Goal: Task Accomplishment & Management: Manage account settings

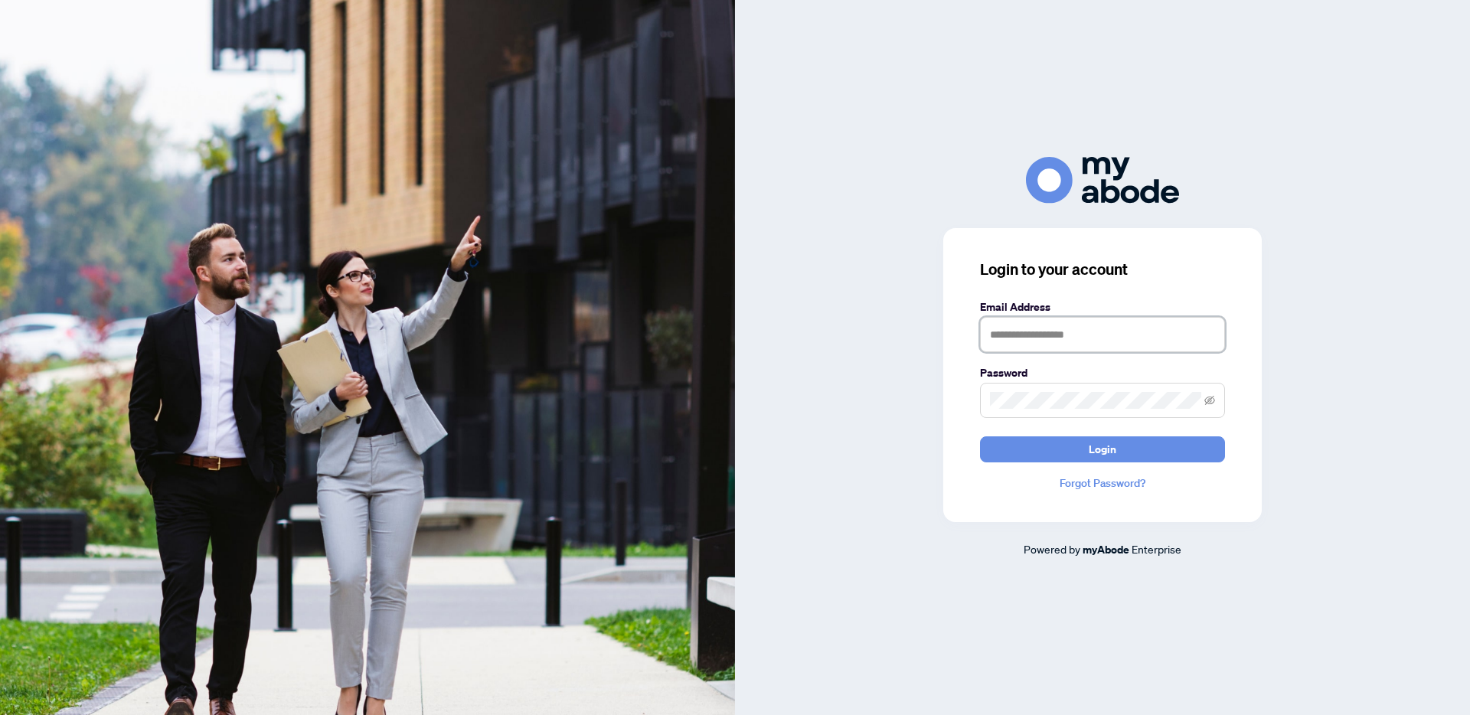
click at [1090, 340] on input "text" at bounding box center [1102, 334] width 245 height 35
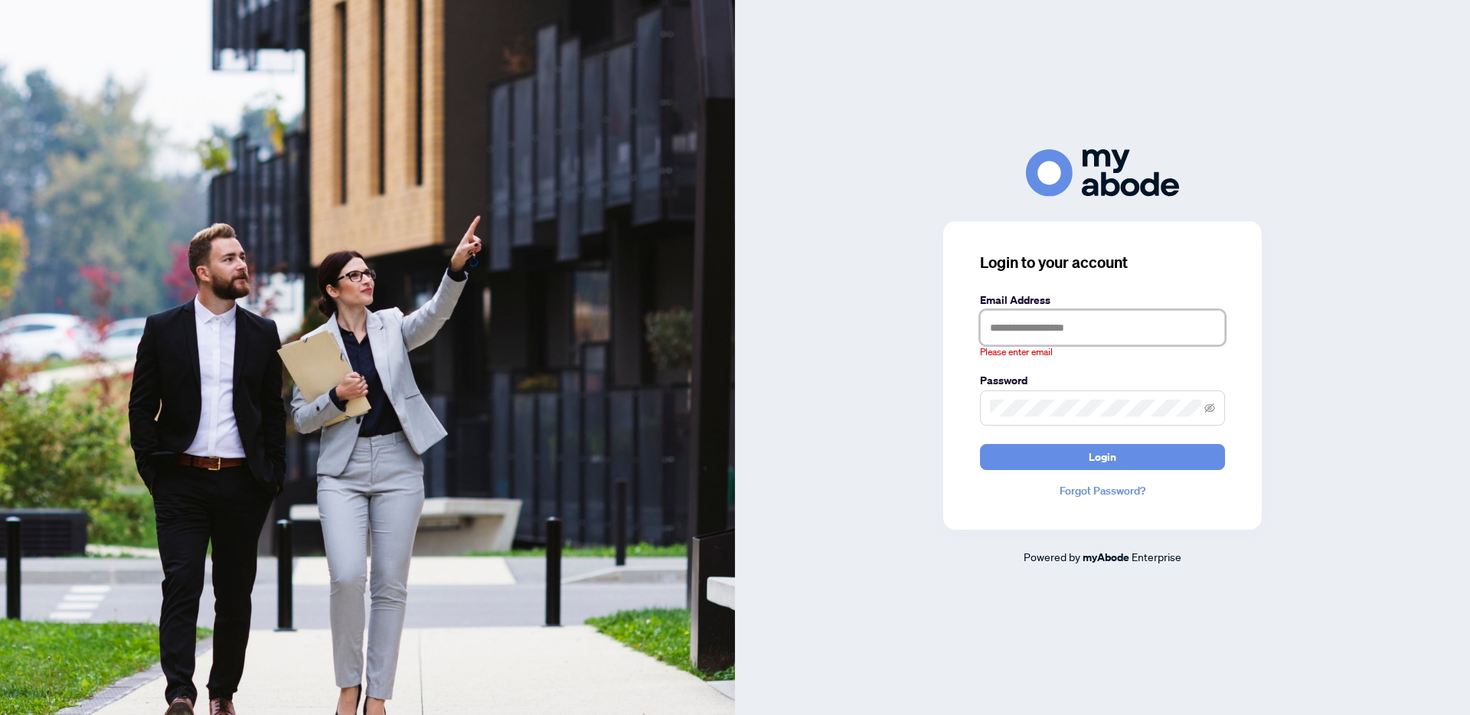
type input "**********"
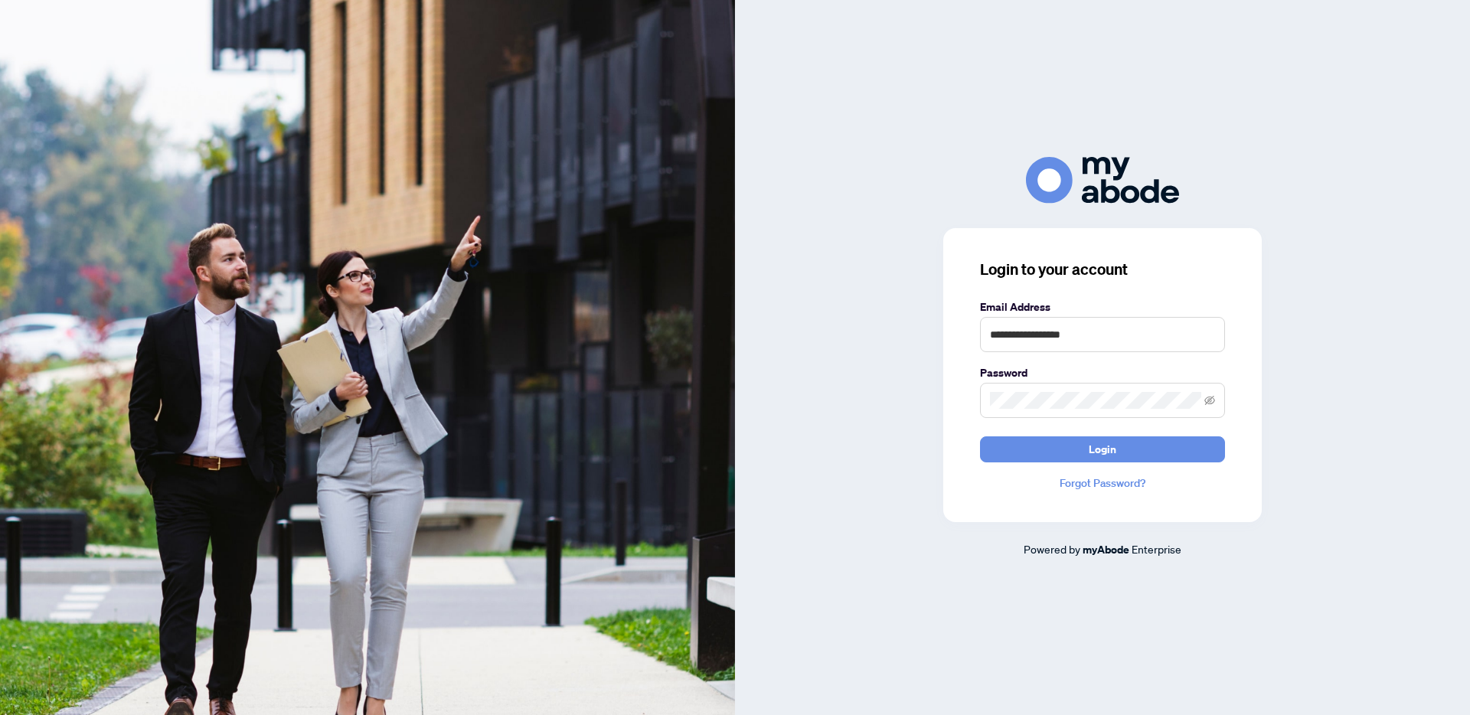
click at [1093, 463] on div "**********" at bounding box center [1103, 375] width 319 height 294
click at [1109, 460] on span "Login" at bounding box center [1103, 449] width 28 height 25
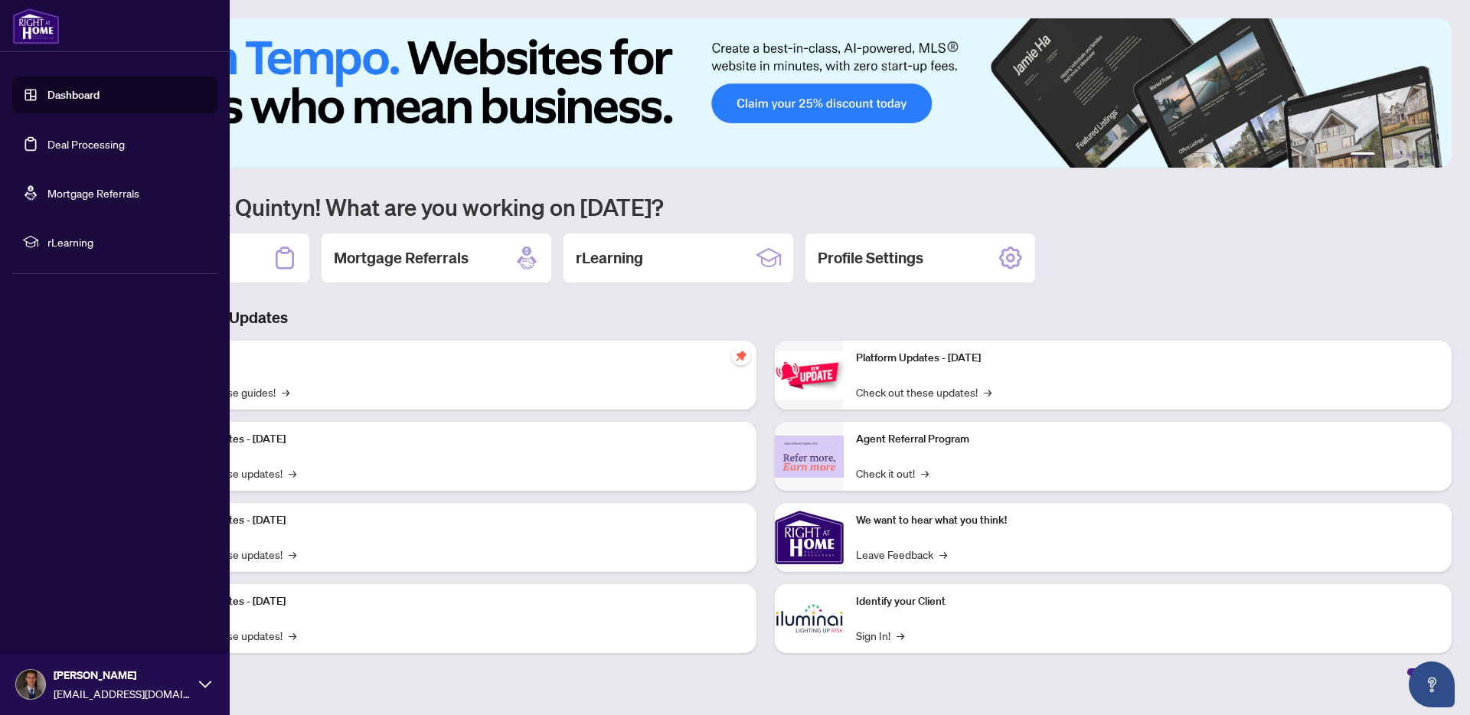
click at [90, 150] on link "Deal Processing" at bounding box center [85, 144] width 77 height 14
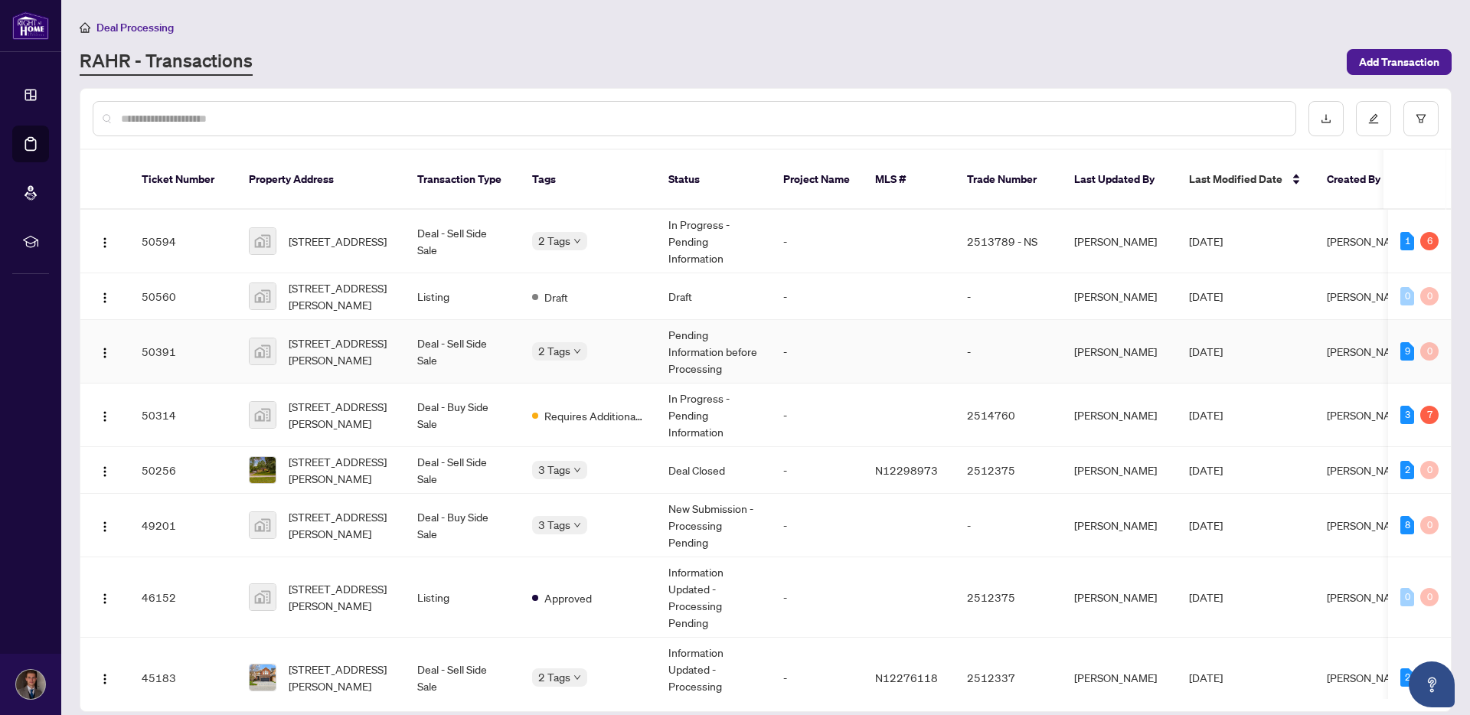
scroll to position [23, 0]
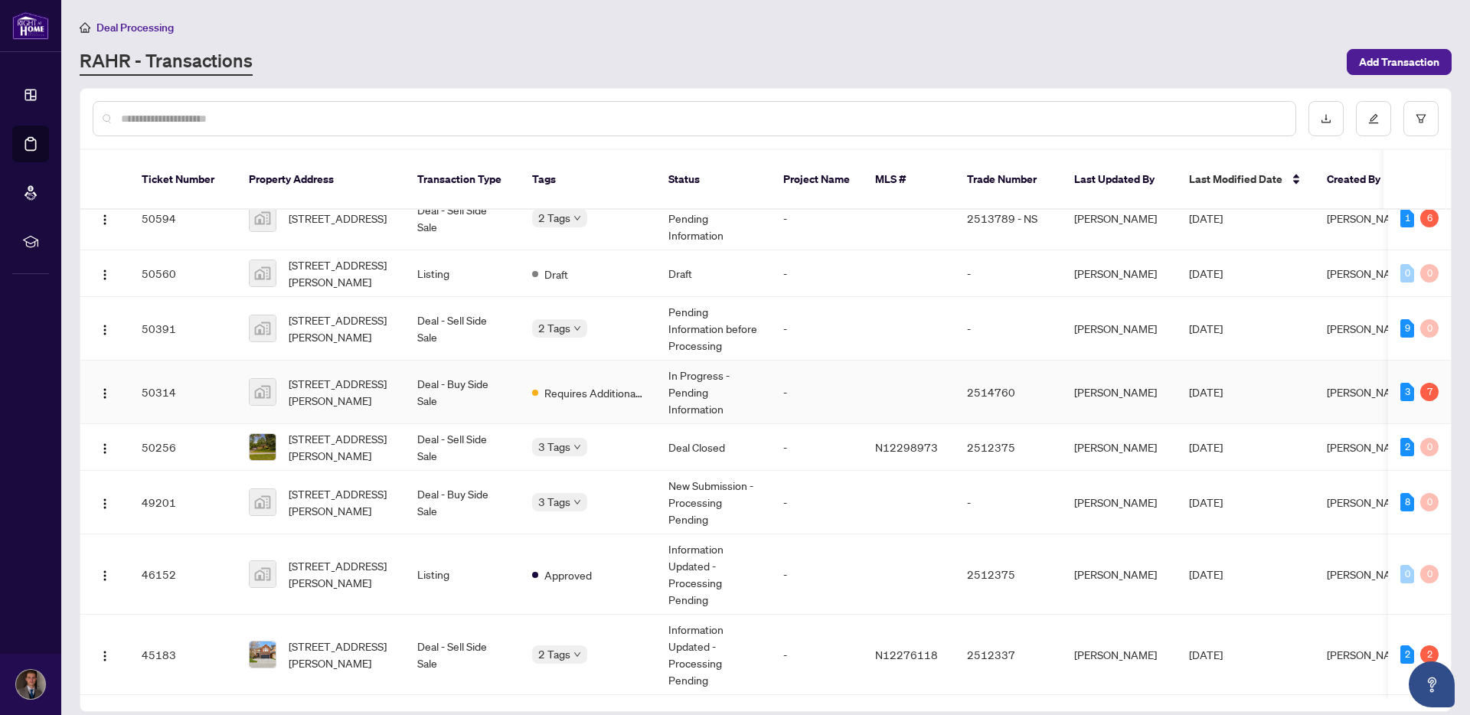
click at [222, 396] on td "50314" at bounding box center [182, 393] width 107 height 64
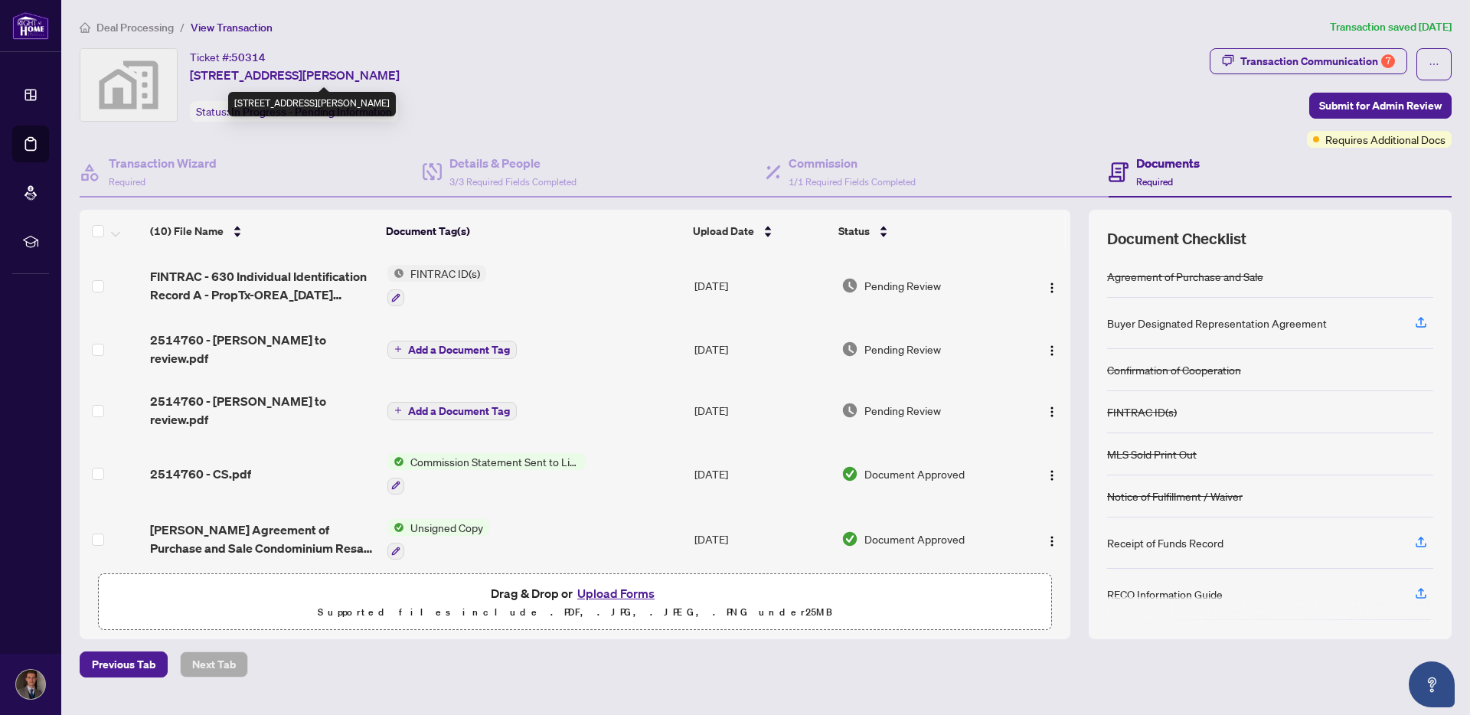
drag, startPoint x: 189, startPoint y: 56, endPoint x: 385, endPoint y: 70, distance: 196.5
click at [385, 70] on div "Ticket #: 50314 1056 On Bogart Circle, Newmarket, ON, Canada" at bounding box center [295, 66] width 210 height 36
copy div "Ticket #: 50314 1056 On Bogart Circle, Newmarket"
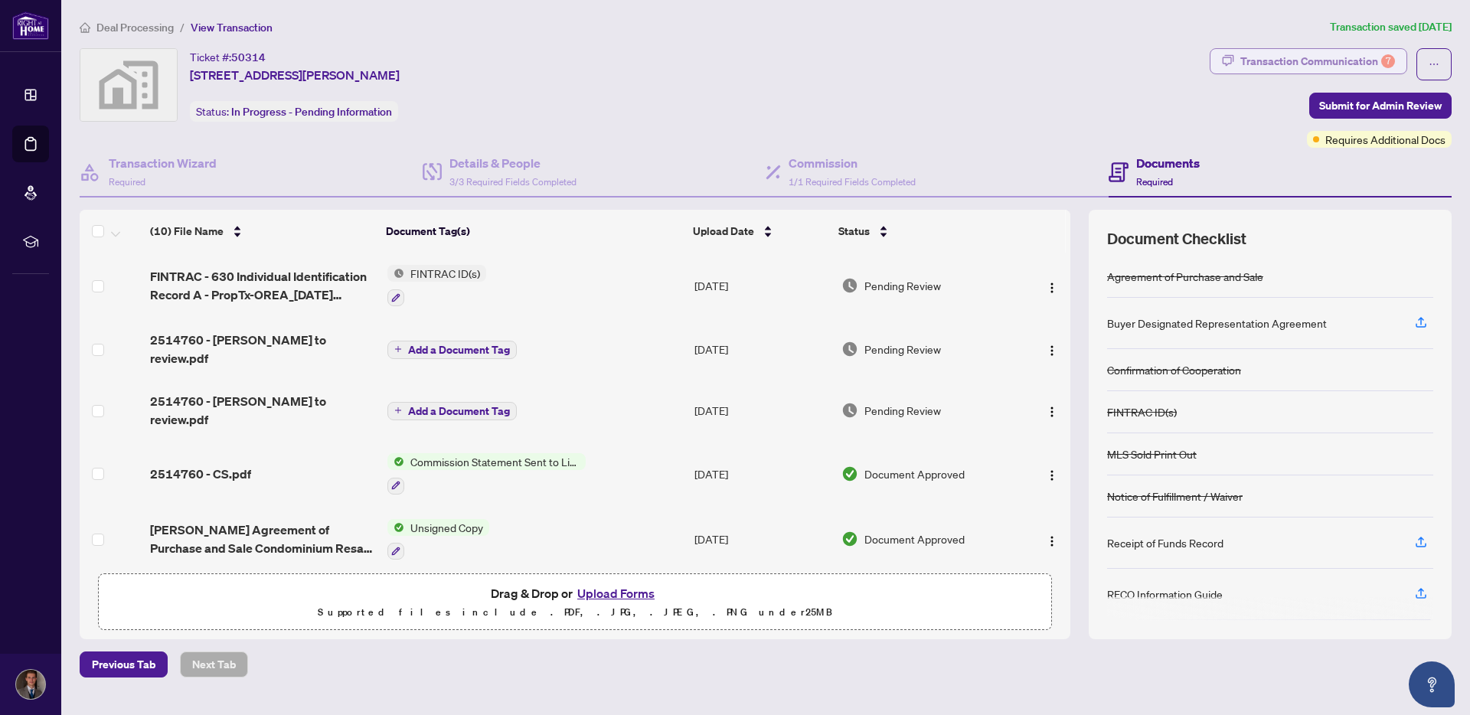
click at [1341, 58] on div "Transaction Communication 7" at bounding box center [1318, 61] width 155 height 25
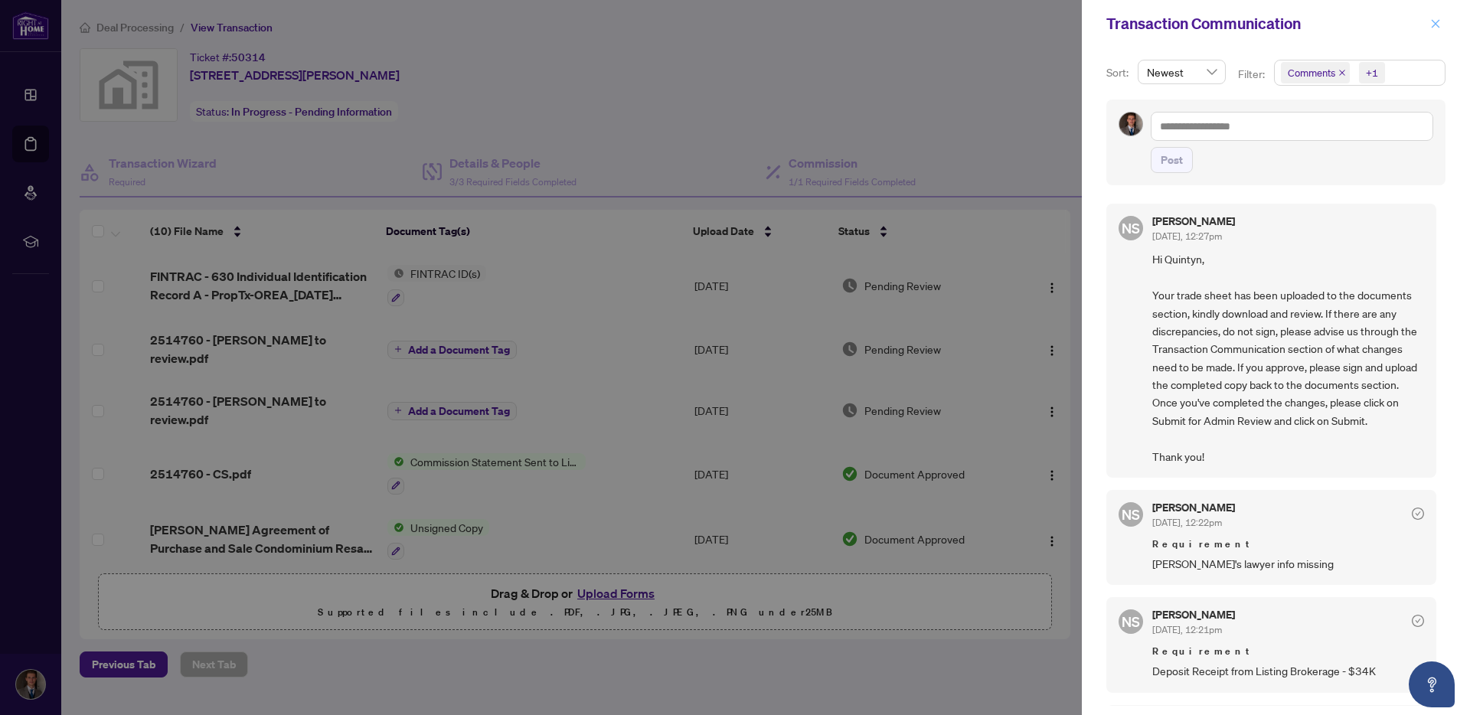
click at [1438, 20] on icon "close" at bounding box center [1436, 23] width 11 height 11
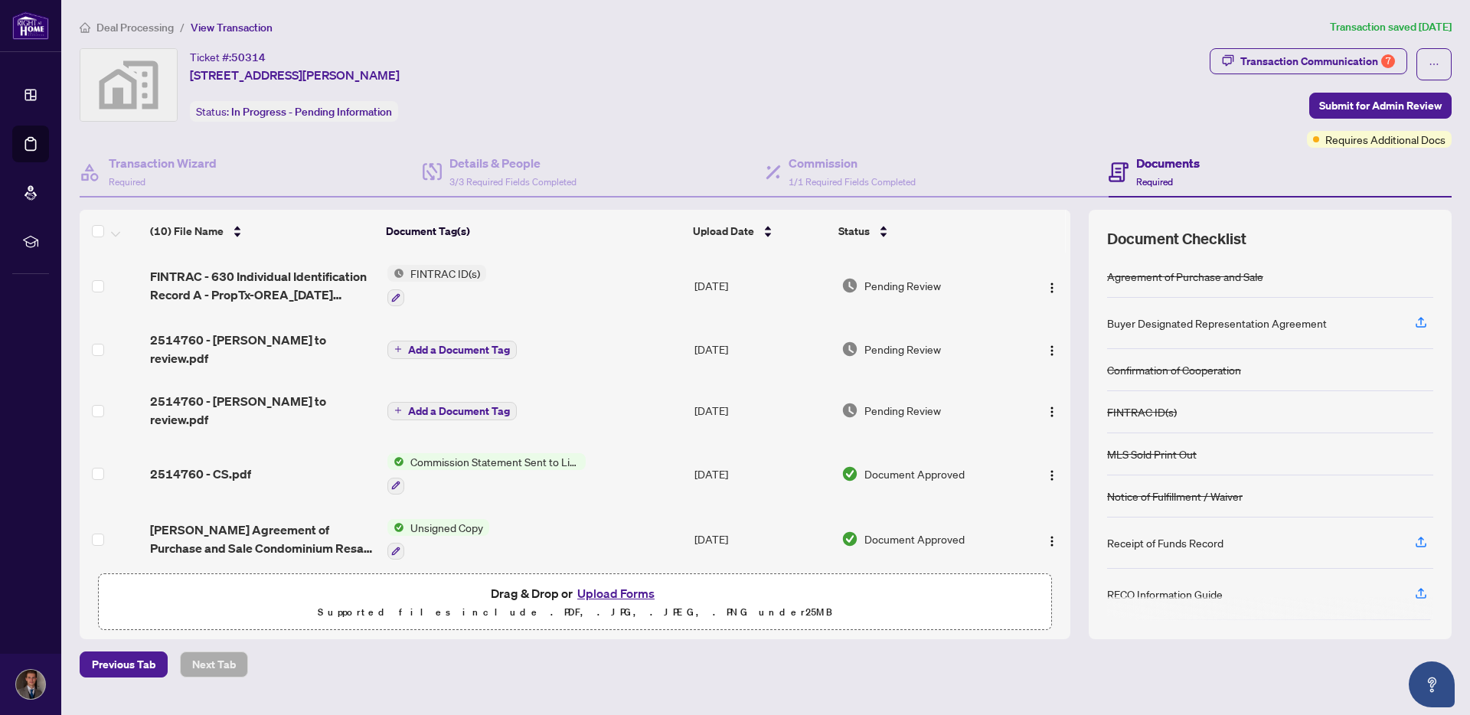
click at [142, 25] on span "Deal Processing" at bounding box center [134, 28] width 77 height 14
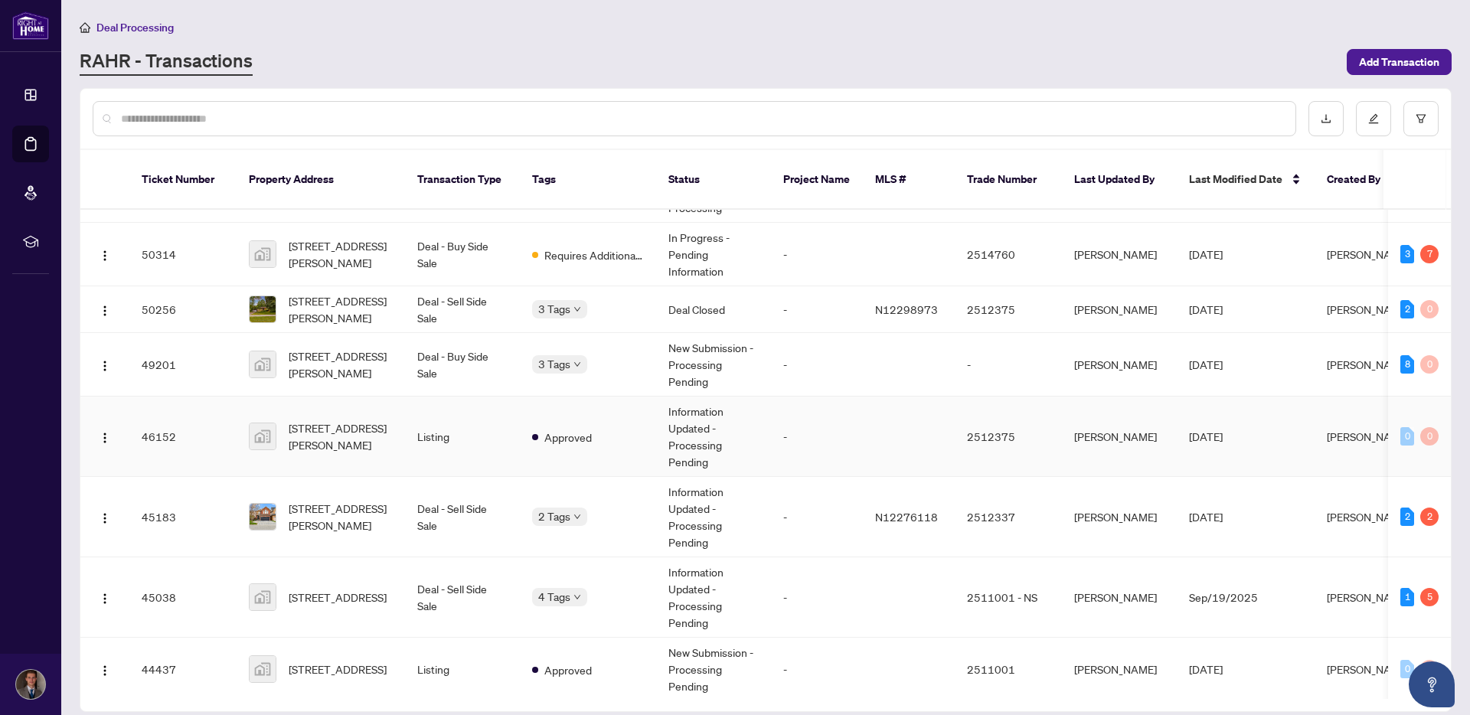
scroll to position [204, 0]
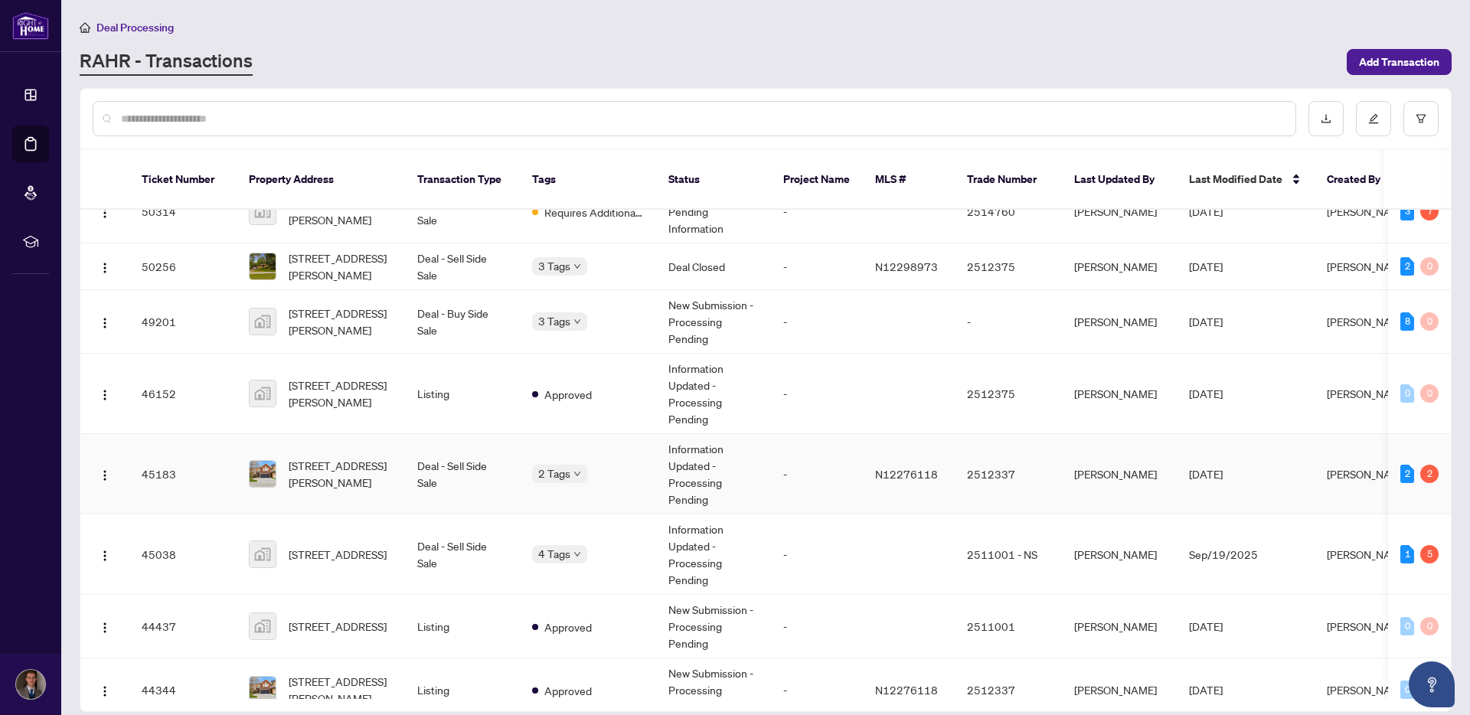
click at [217, 472] on td "45183" at bounding box center [182, 474] width 107 height 80
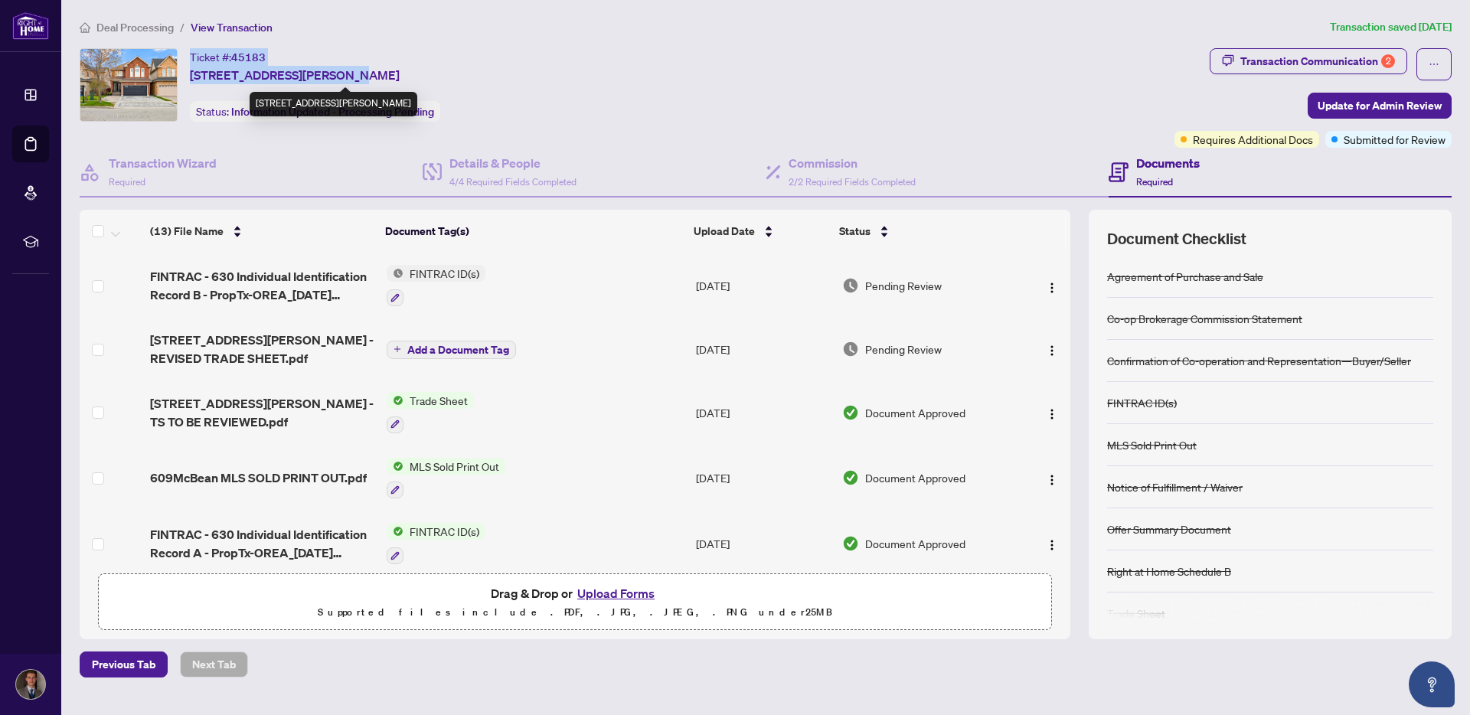
drag, startPoint x: 191, startPoint y: 55, endPoint x: 352, endPoint y: 72, distance: 161.0
click at [352, 72] on div "Ticket #: 45183 609 Mcbean Ave, Newmarket, Ontario L3X 2L5, Canada" at bounding box center [295, 66] width 210 height 36
copy div "Ticket #: 45183 609 Mcbean Ave, Newmarket"
click at [141, 28] on span "Deal Processing" at bounding box center [134, 28] width 77 height 14
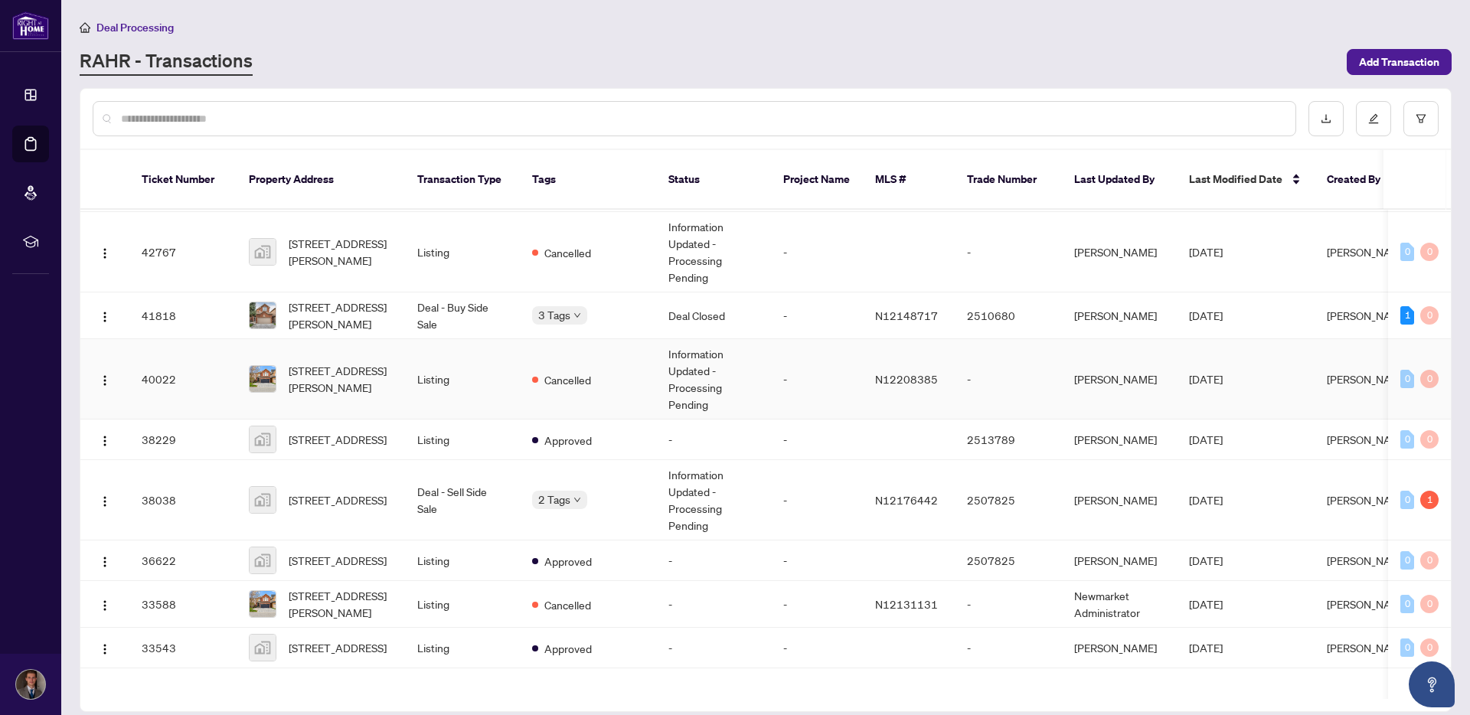
scroll to position [741, 0]
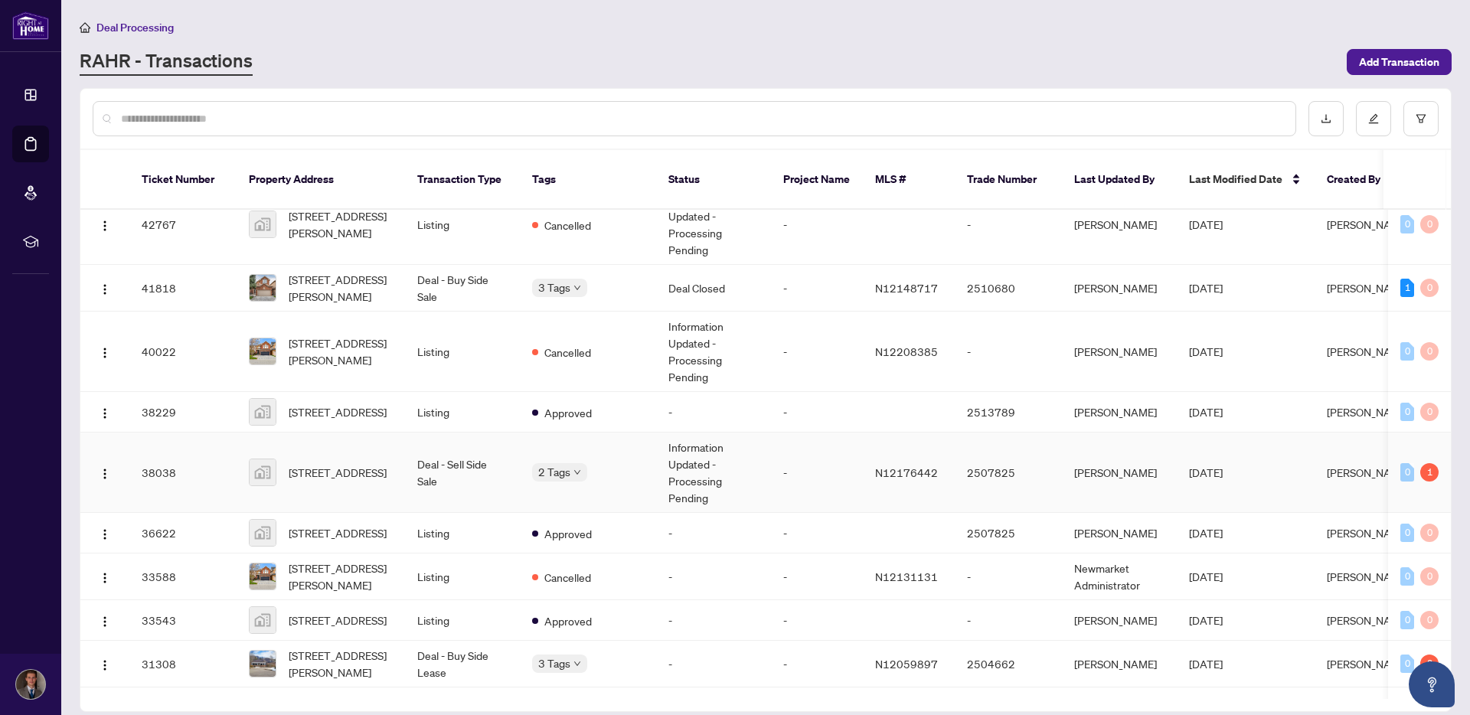
click at [221, 484] on td "38038" at bounding box center [182, 473] width 107 height 80
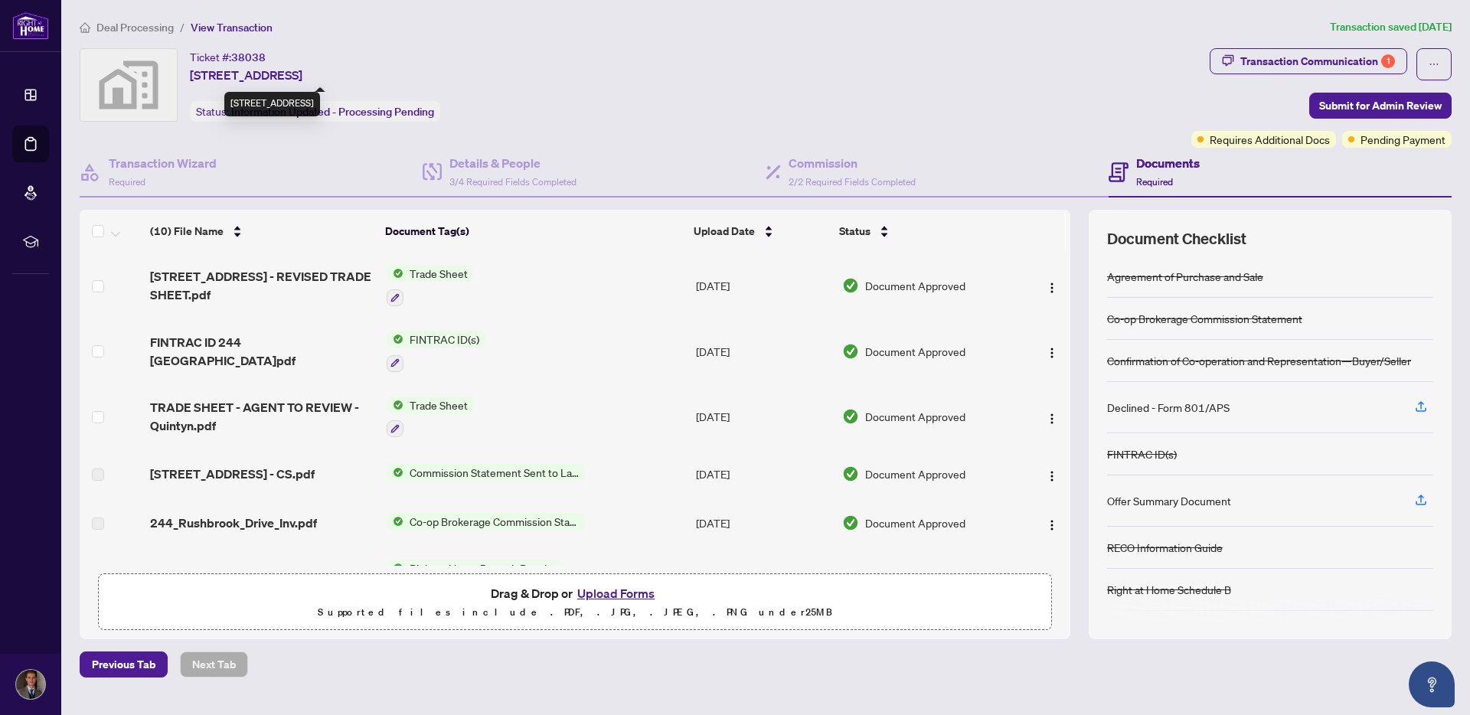
drag, startPoint x: 192, startPoint y: 54, endPoint x: 376, endPoint y: 72, distance: 184.7
click at [303, 72] on div "Ticket #: 38038 244 Rushbrook Drive, Newmarket, ON, Canada" at bounding box center [246, 66] width 113 height 36
copy div "Ticket #: 38038 244 Rushbrook Drive, Newmarket"
click at [829, 172] on div "Commission 2/2 Required Fields Completed" at bounding box center [852, 172] width 127 height 36
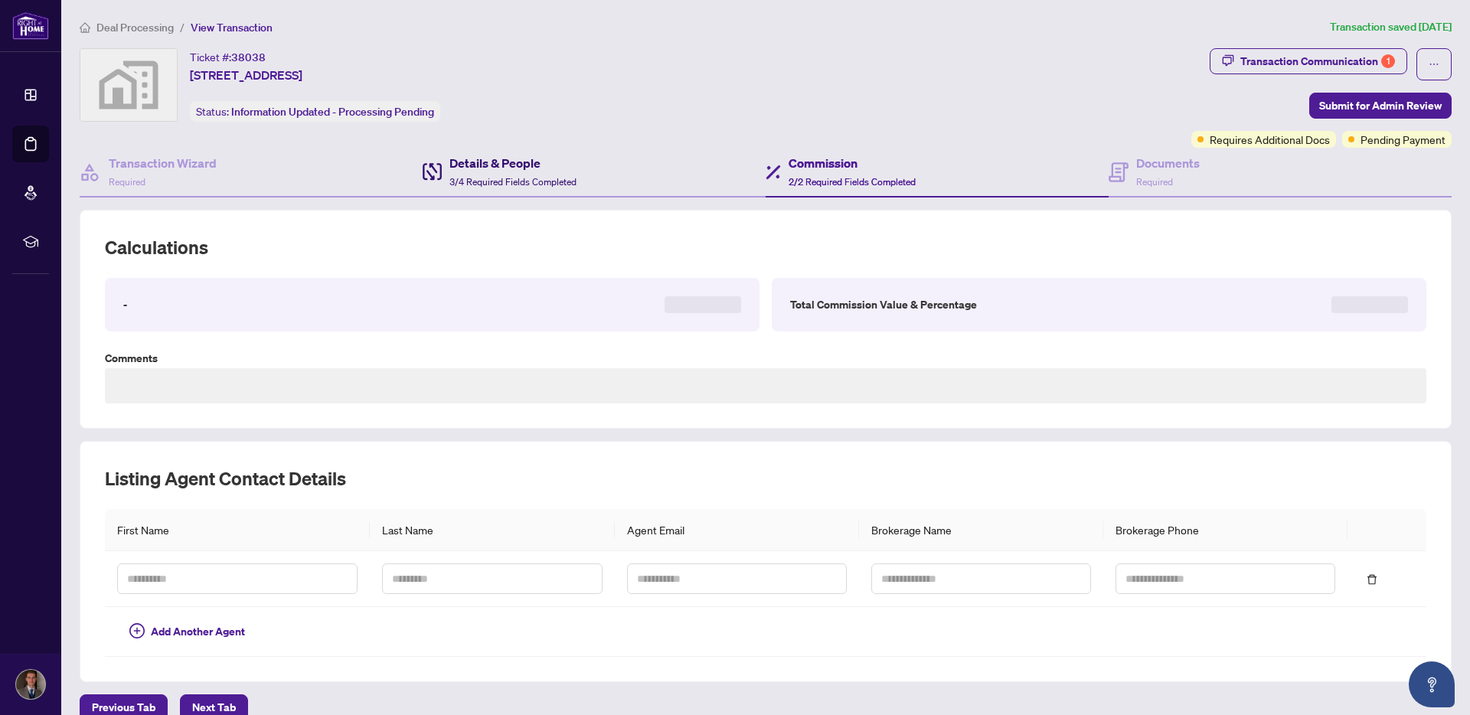
click at [561, 173] on div "Details & People 3/4 Required Fields Completed" at bounding box center [513, 172] width 127 height 36
type textarea "**********"
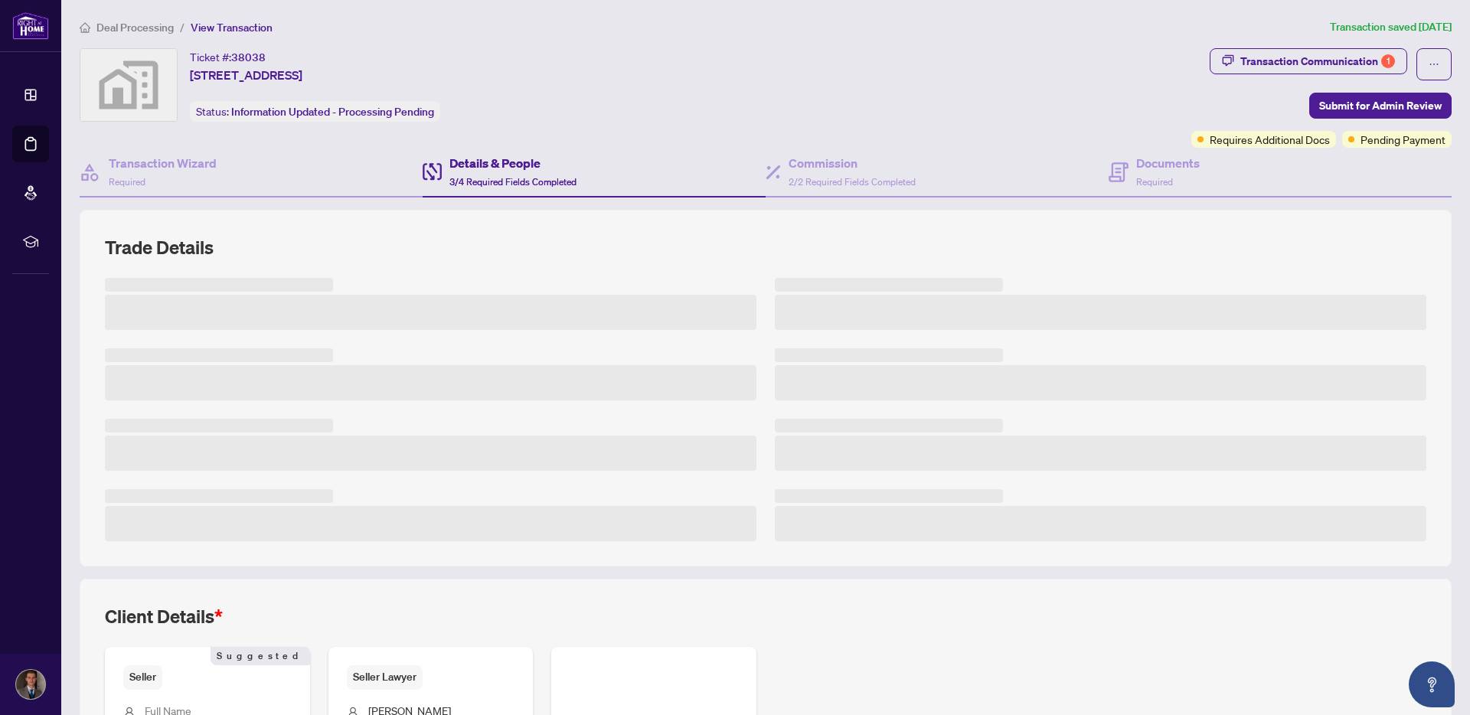
scroll to position [238, 0]
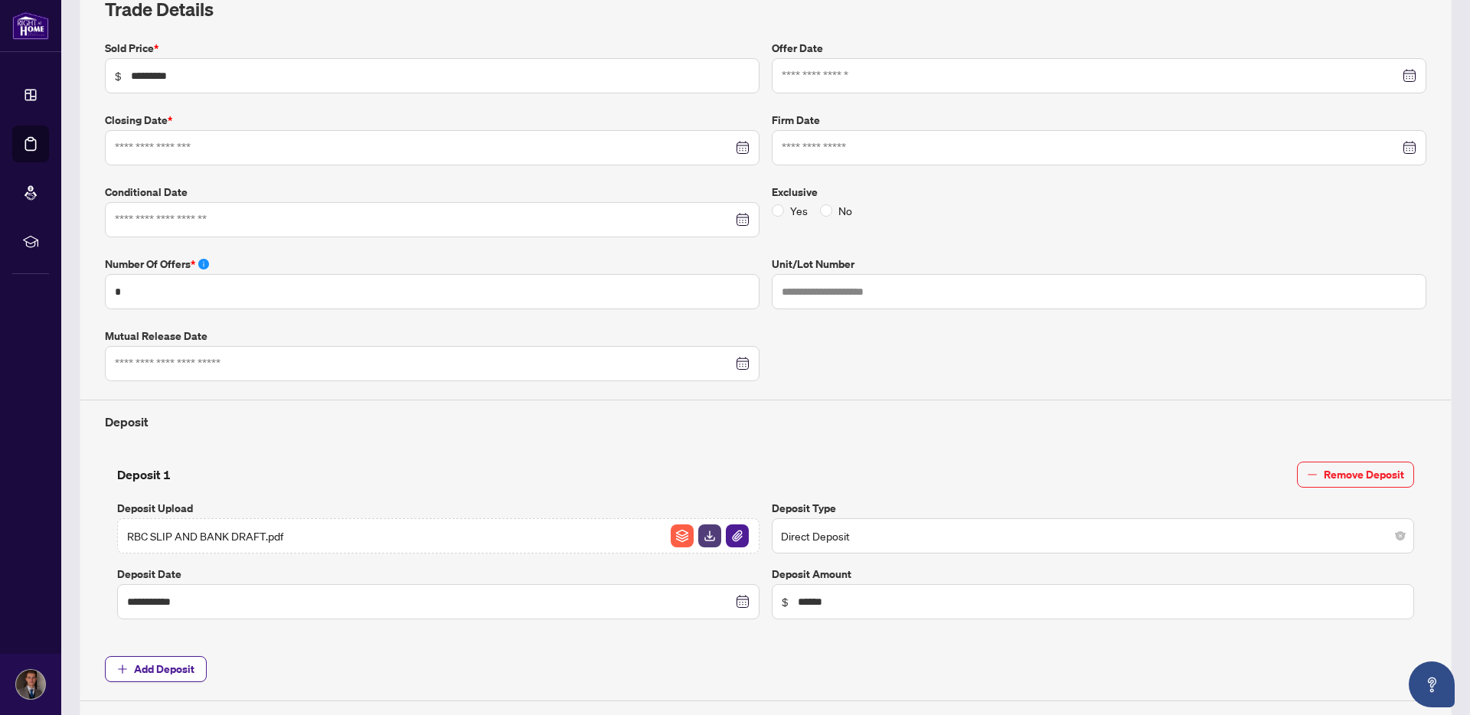
type input "**********"
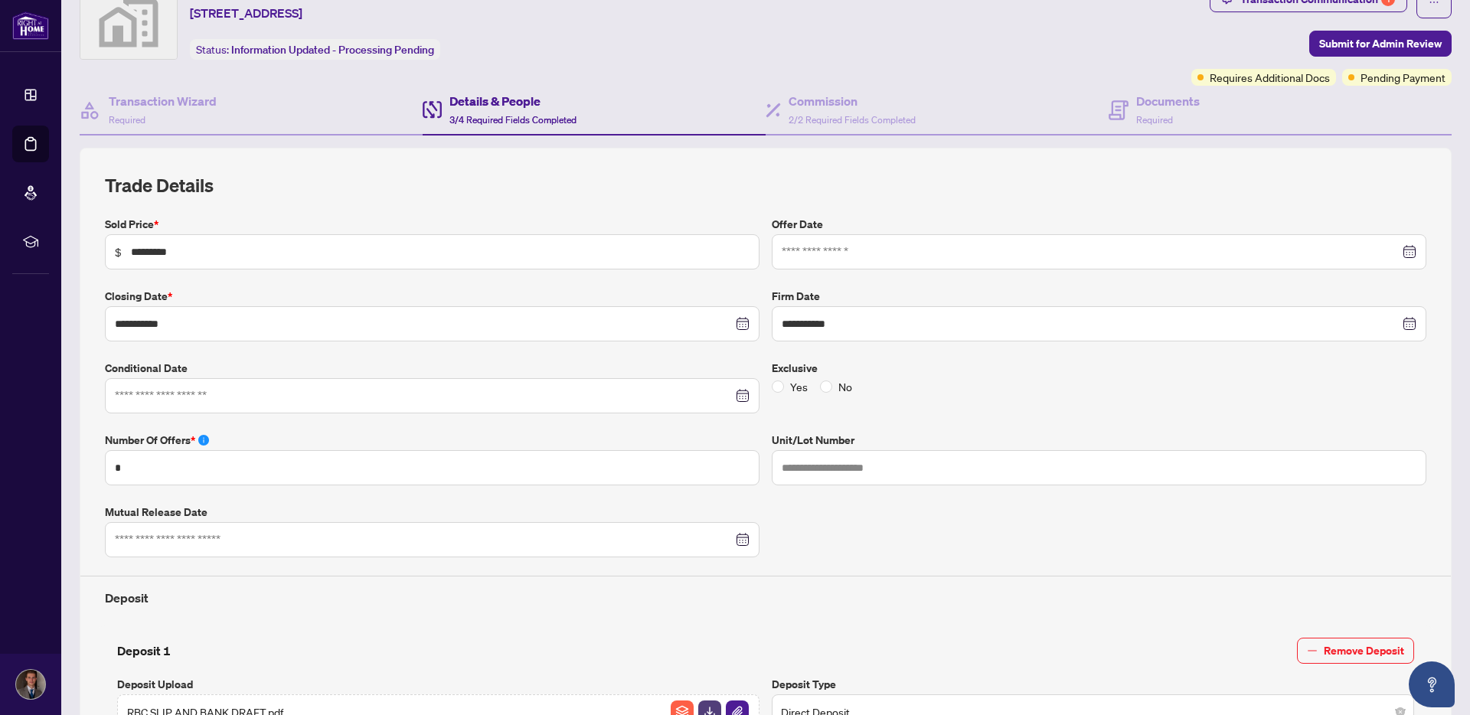
scroll to position [0, 0]
